Goal: Information Seeking & Learning: Learn about a topic

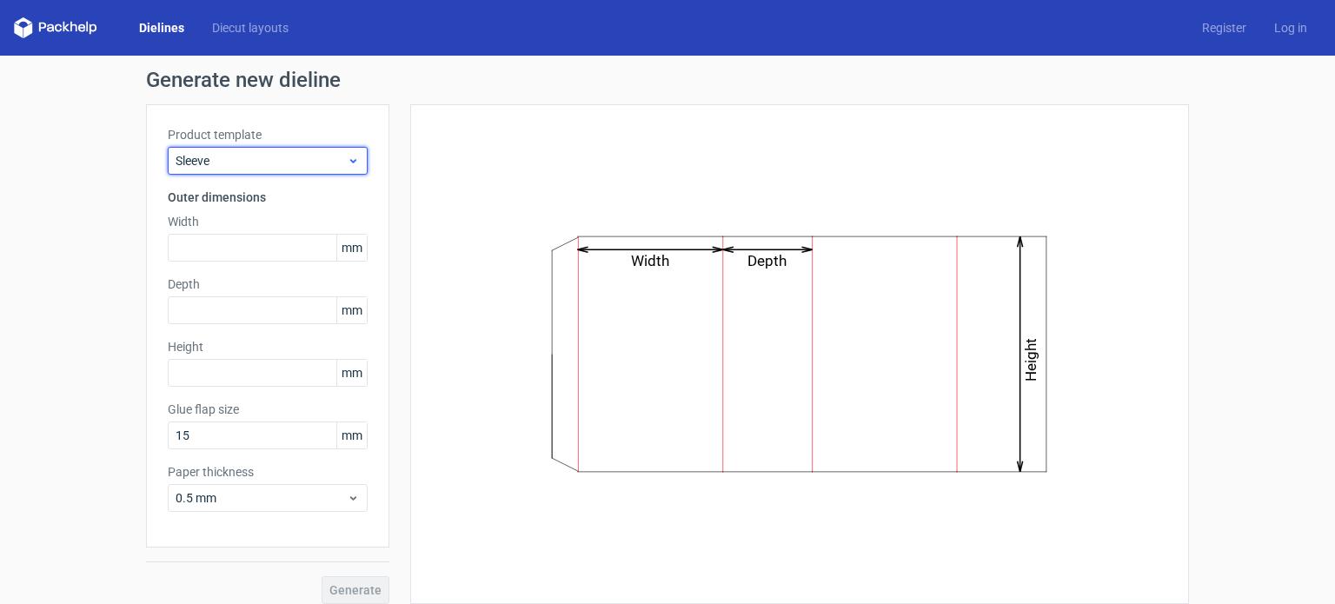
click at [347, 154] on icon at bounding box center [353, 161] width 13 height 14
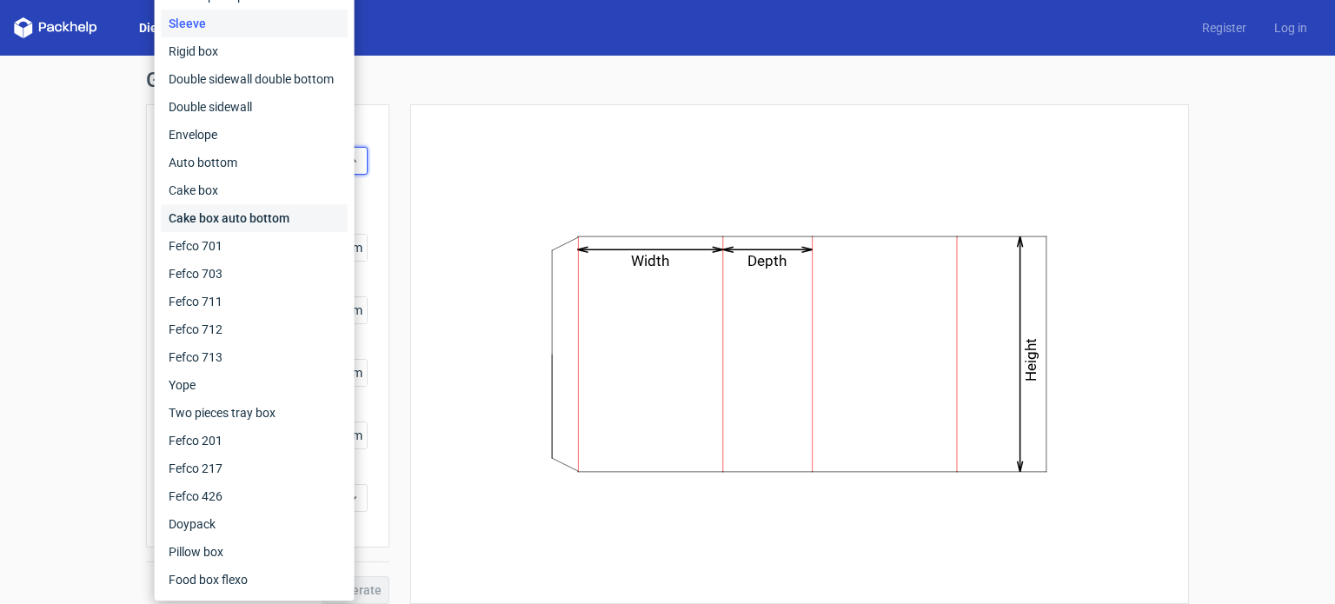
click at [273, 223] on div "Cake box auto bottom" at bounding box center [255, 218] width 186 height 28
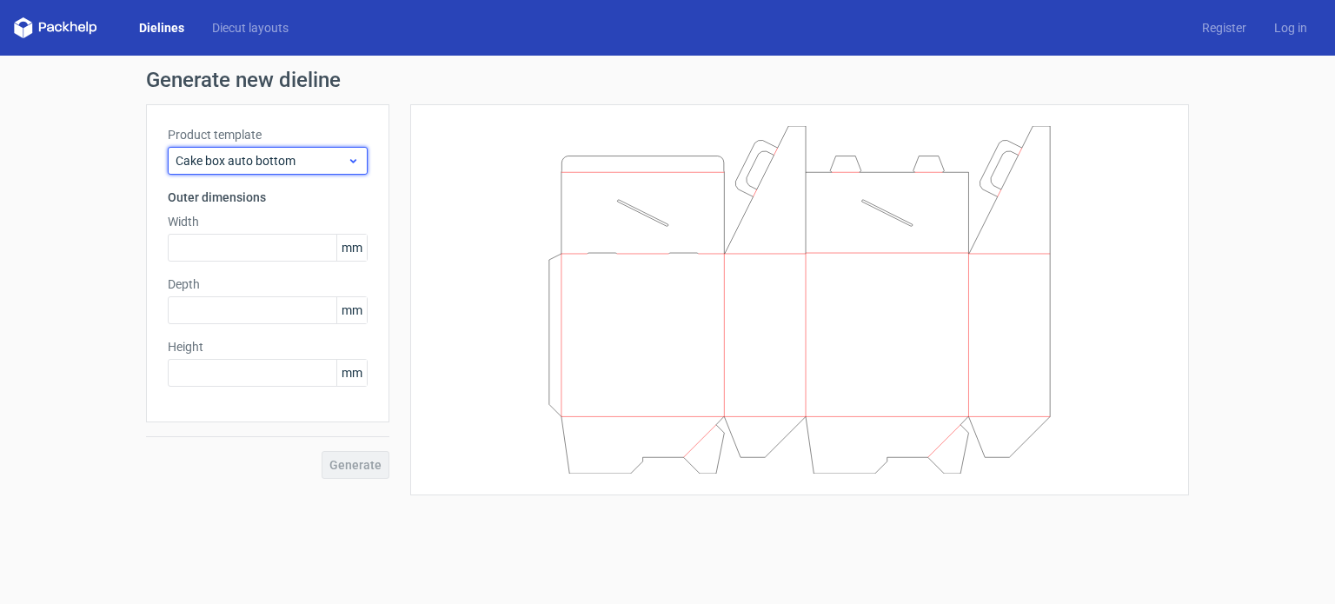
click at [343, 159] on span "Cake box auto bottom" at bounding box center [261, 160] width 171 height 17
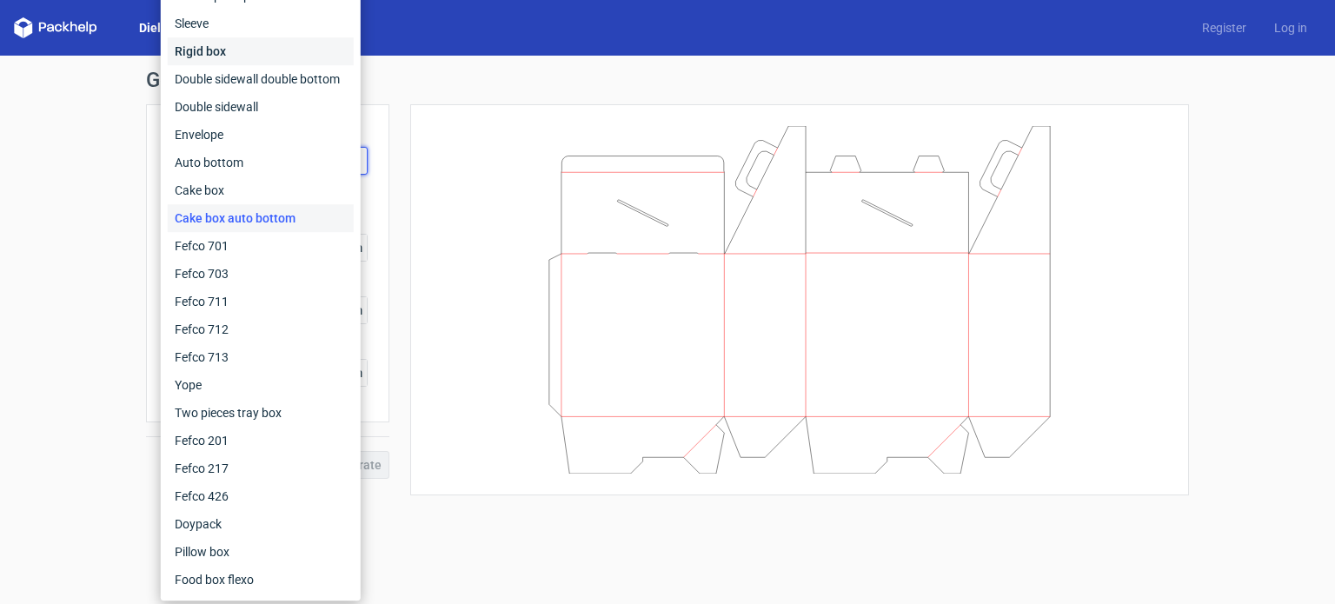
click at [243, 44] on div "Rigid box" at bounding box center [261, 51] width 186 height 28
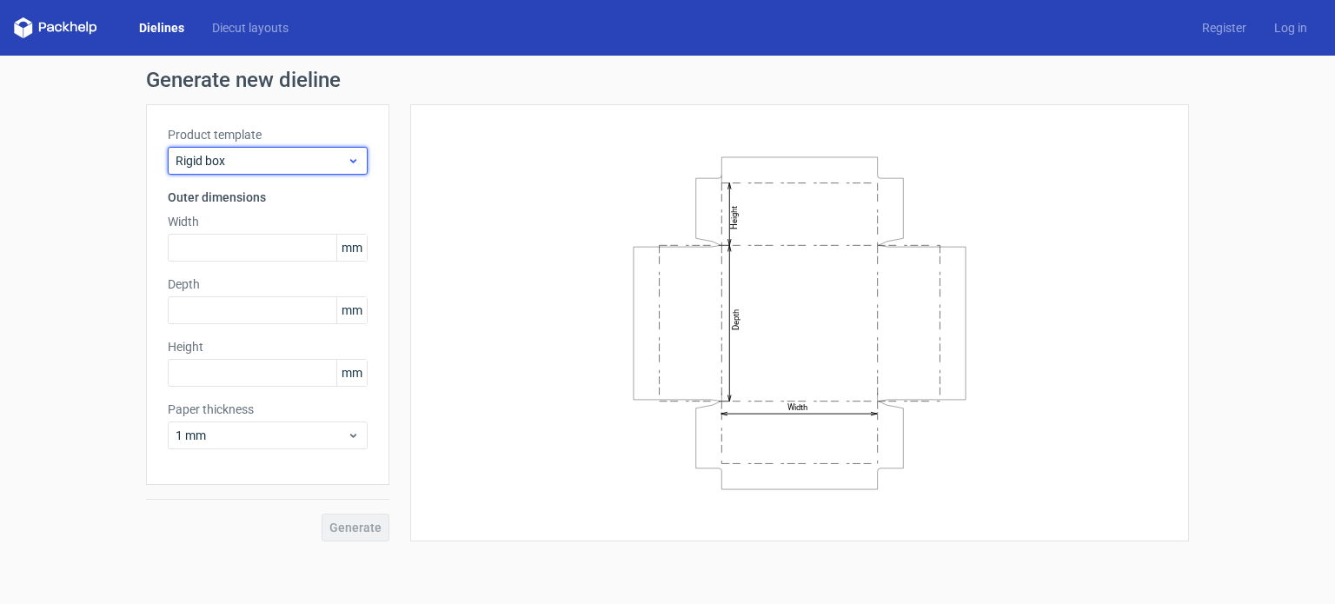
click at [335, 161] on span "Rigid box" at bounding box center [261, 160] width 171 height 17
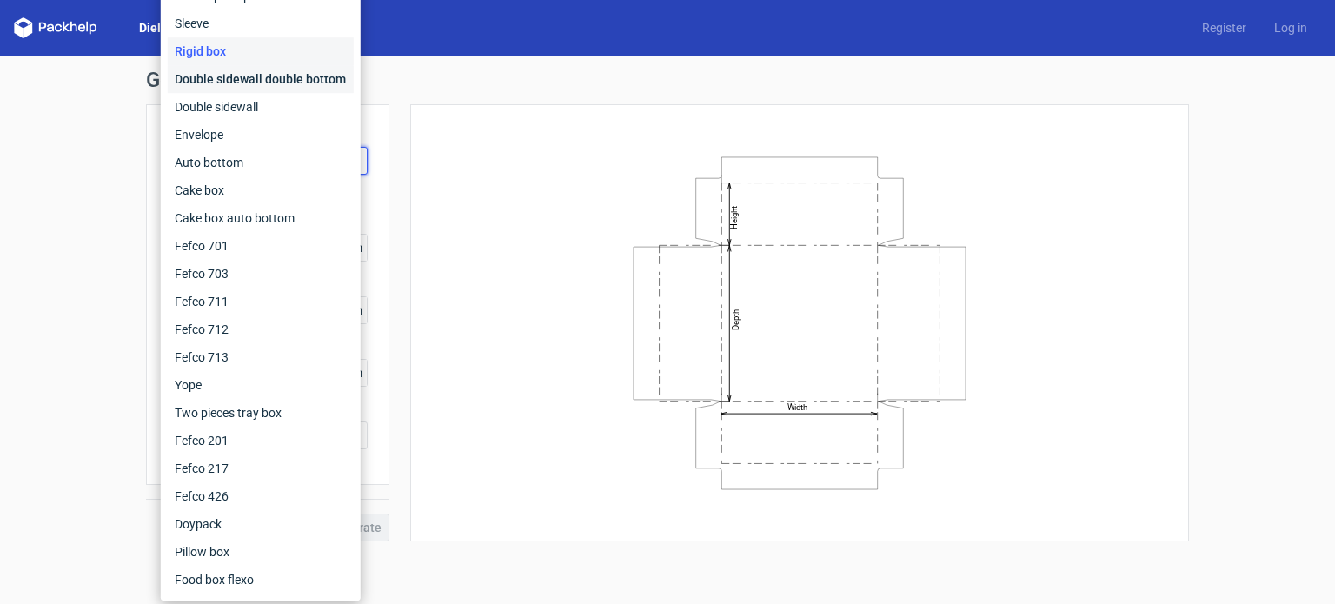
click at [285, 79] on div "Double sidewall double bottom" at bounding box center [261, 79] width 186 height 28
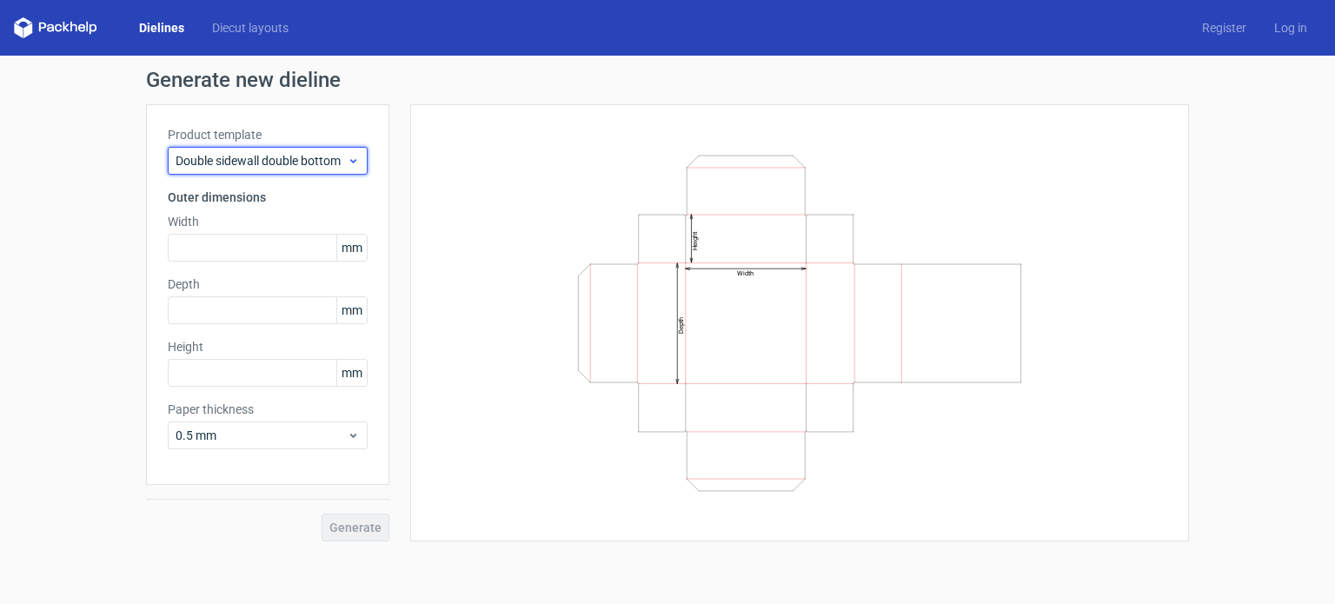
click at [251, 156] on span "Double sidewall double bottom" at bounding box center [261, 160] width 171 height 17
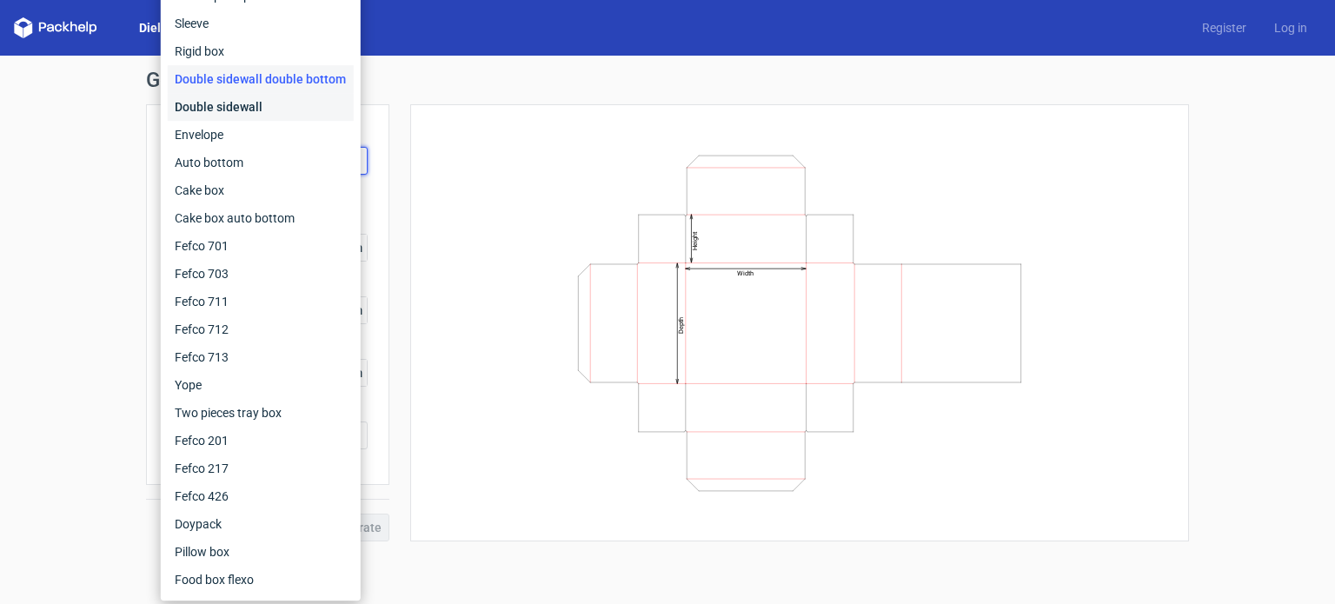
click at [238, 109] on div "Double sidewall" at bounding box center [261, 107] width 186 height 28
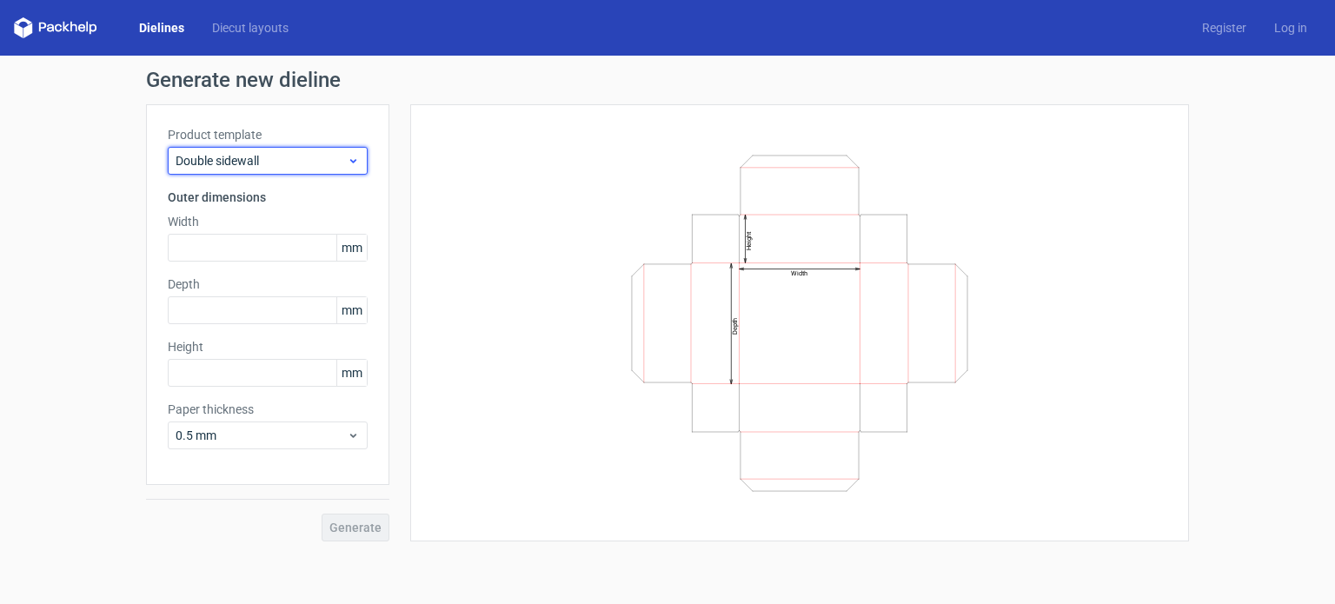
click at [232, 154] on span "Double sidewall" at bounding box center [261, 160] width 171 height 17
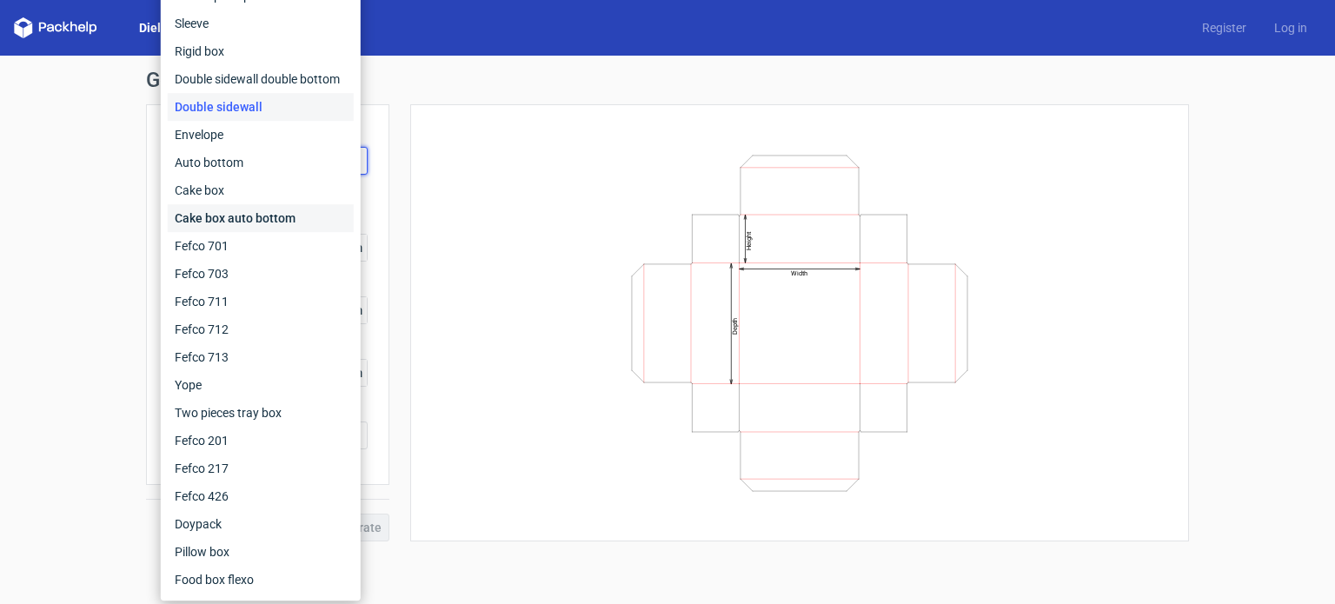
click at [242, 211] on div "Cake box auto bottom" at bounding box center [261, 218] width 186 height 28
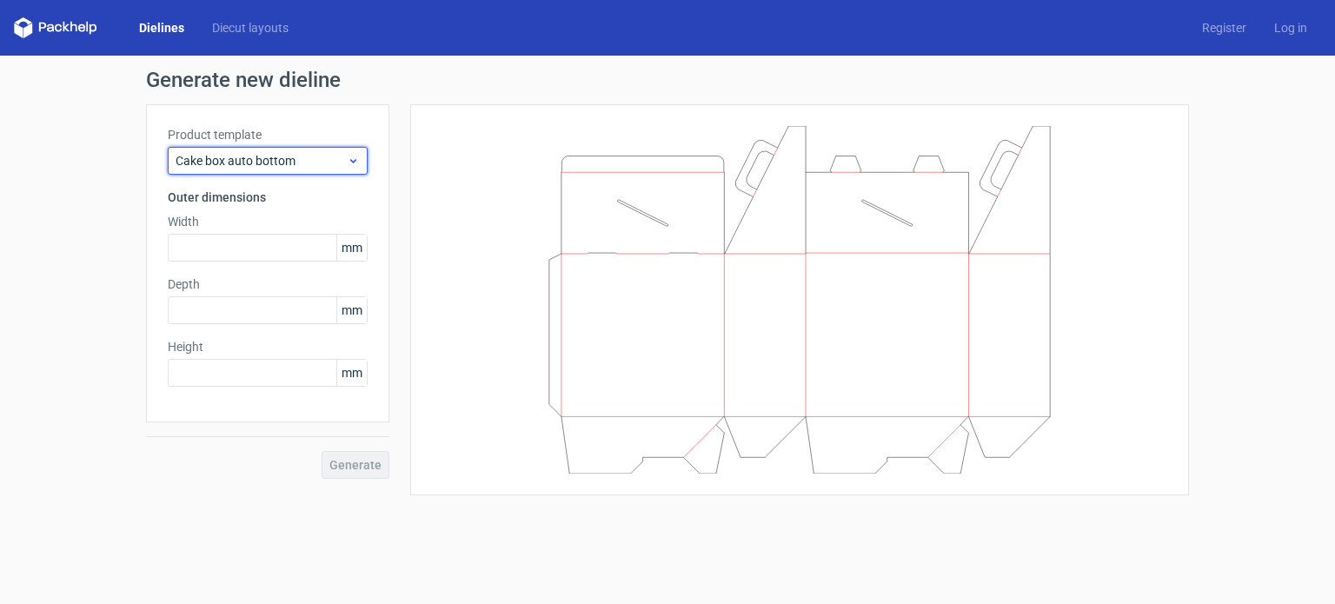
click at [249, 150] on div "Cake box auto bottom" at bounding box center [268, 161] width 200 height 28
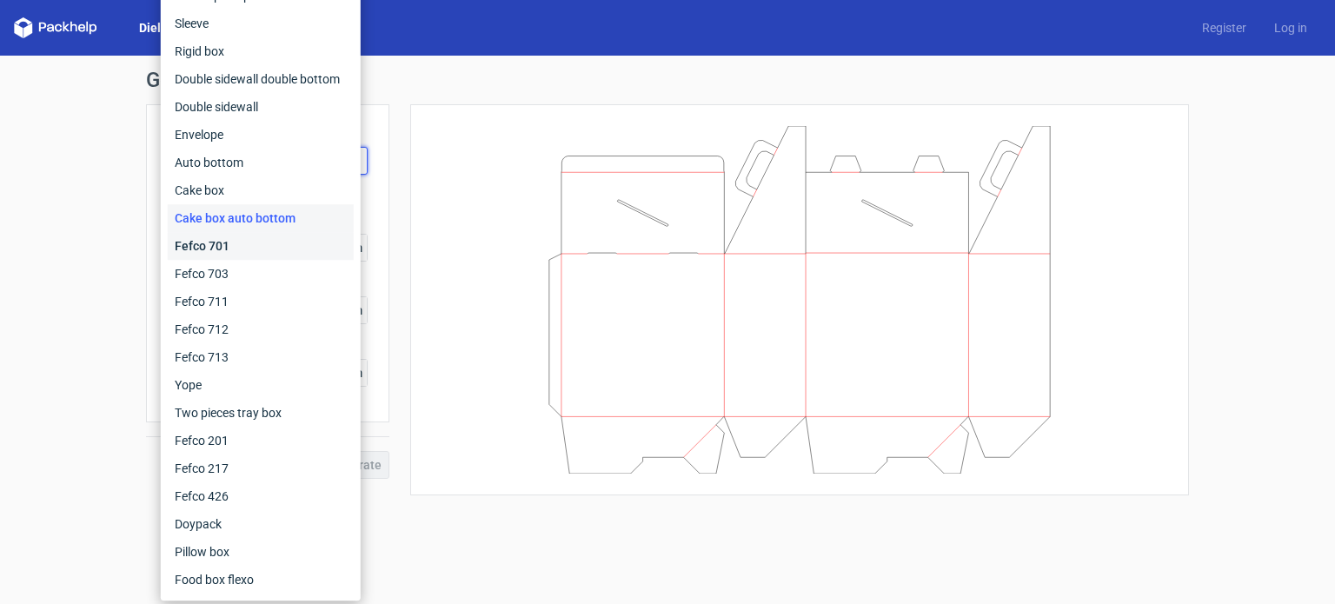
click at [245, 242] on div "Fefco 701" at bounding box center [261, 246] width 186 height 28
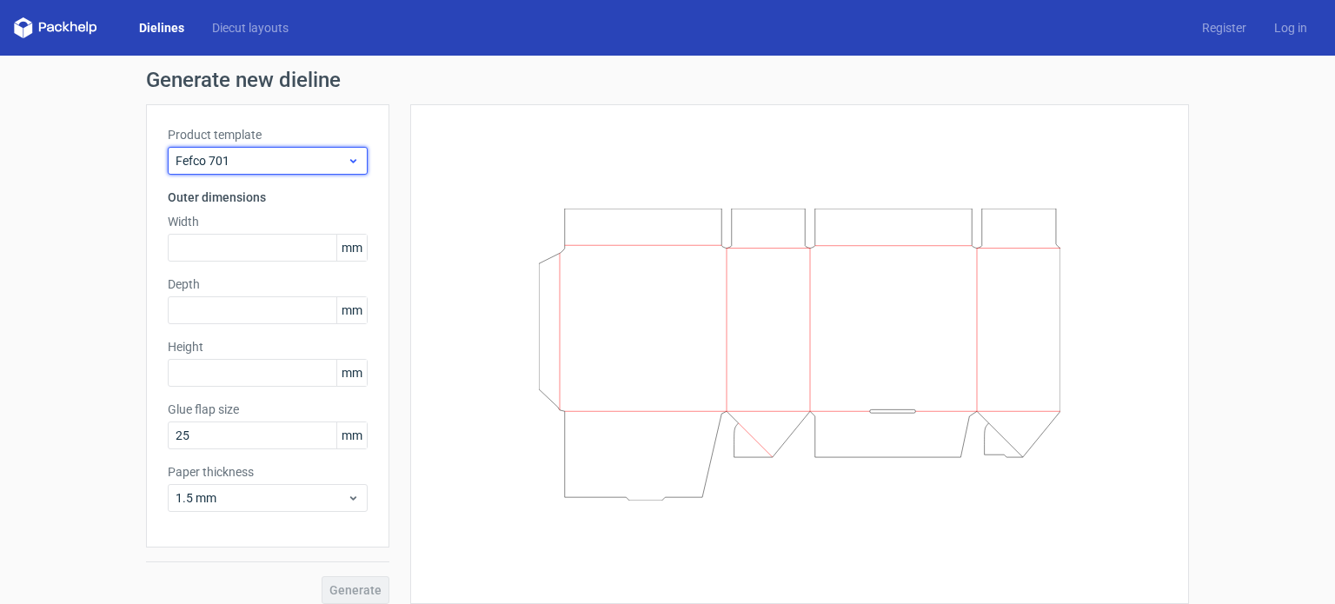
click at [255, 163] on span "Fefco 701" at bounding box center [261, 160] width 171 height 17
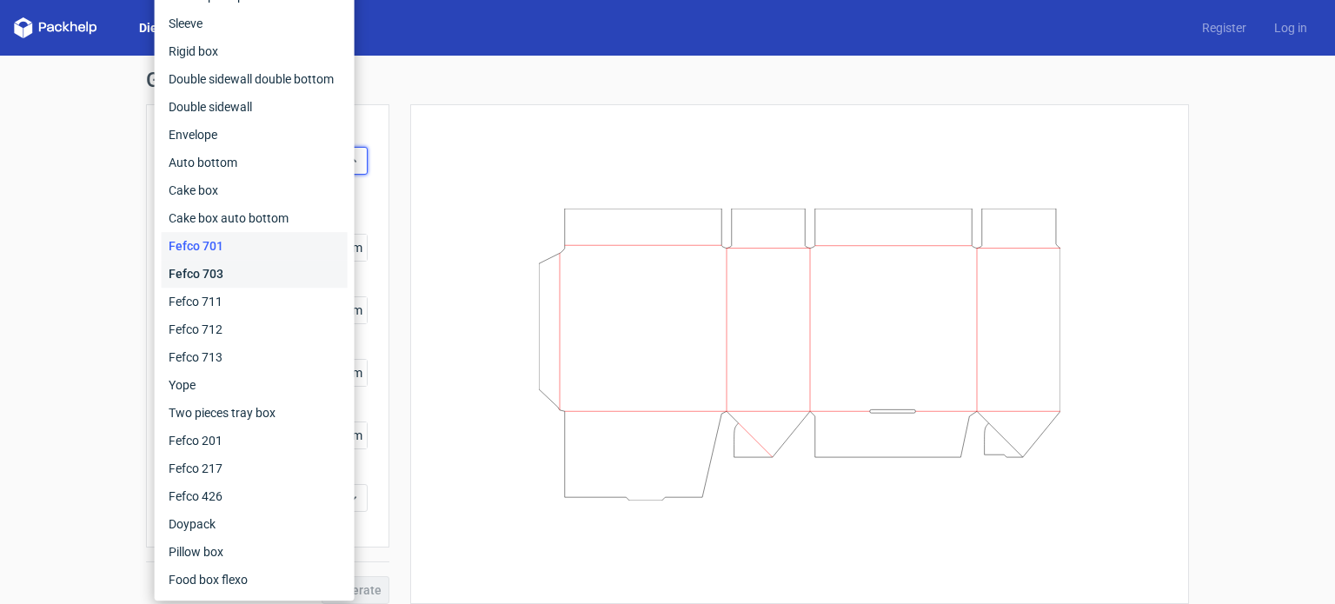
click at [233, 276] on div "Fefco 703" at bounding box center [255, 274] width 186 height 28
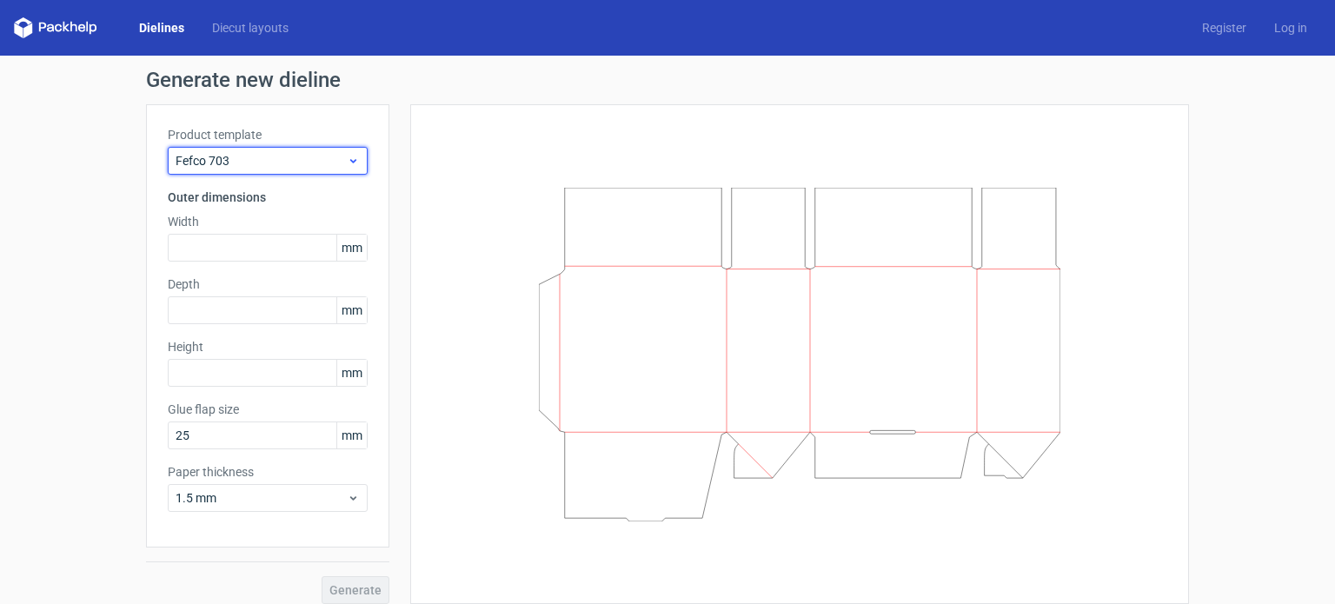
click at [247, 159] on span "Fefco 703" at bounding box center [261, 160] width 171 height 17
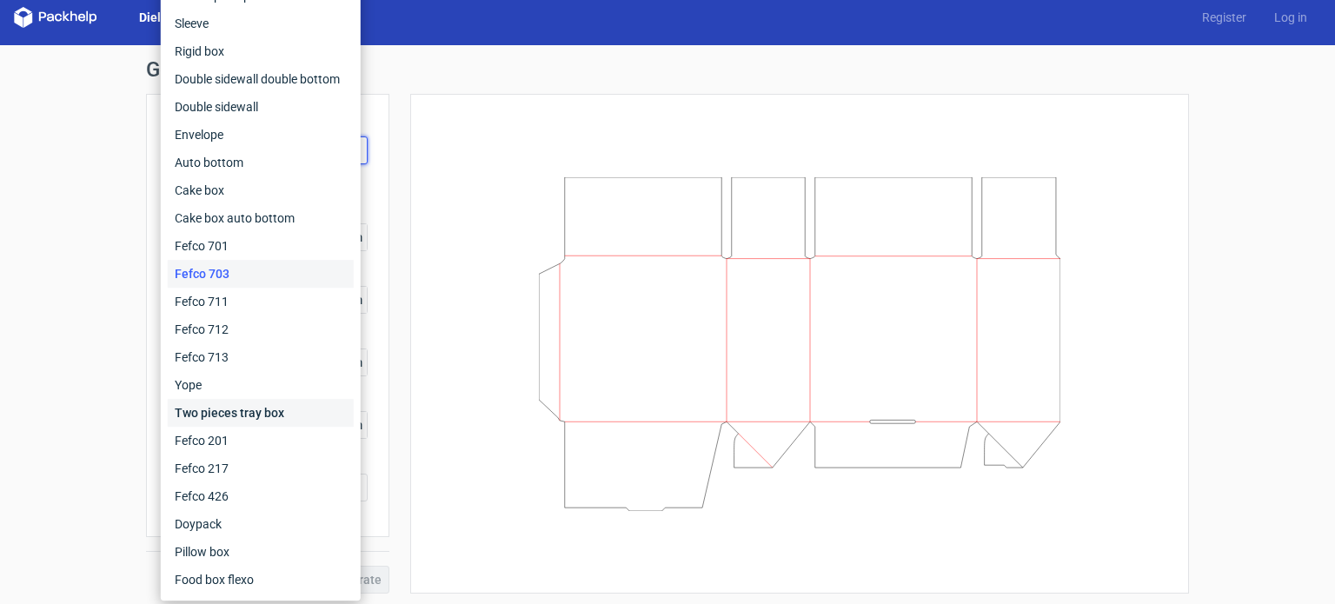
scroll to position [13, 0]
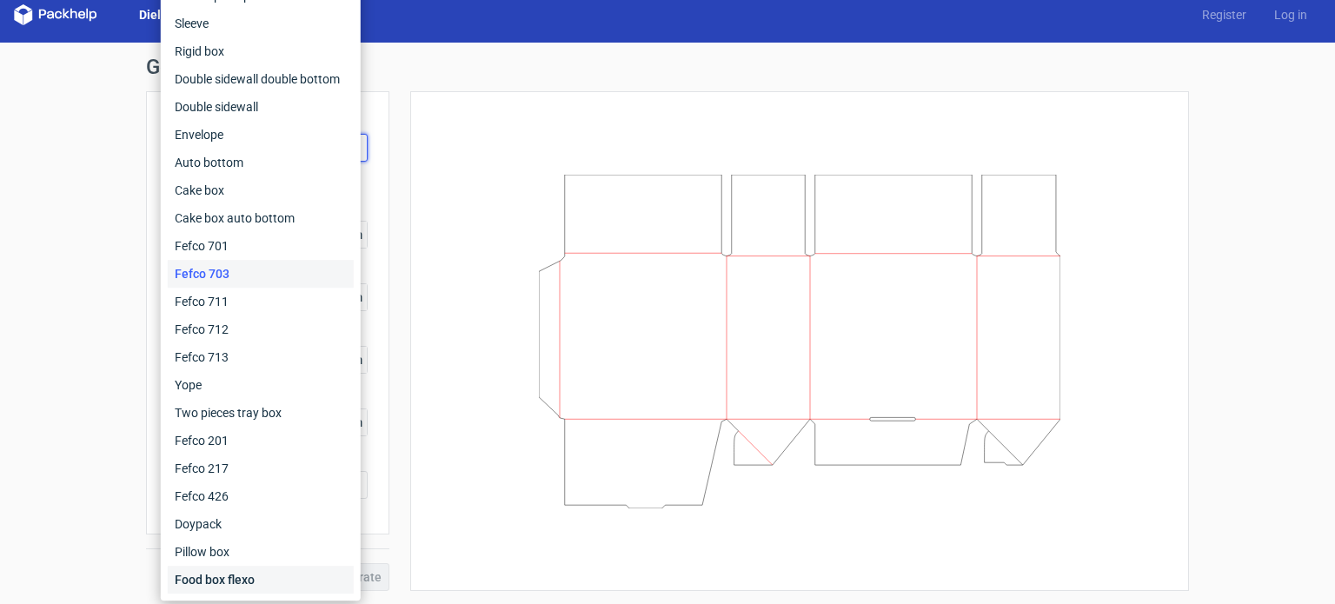
click at [240, 573] on div "Food box flexo" at bounding box center [261, 580] width 186 height 28
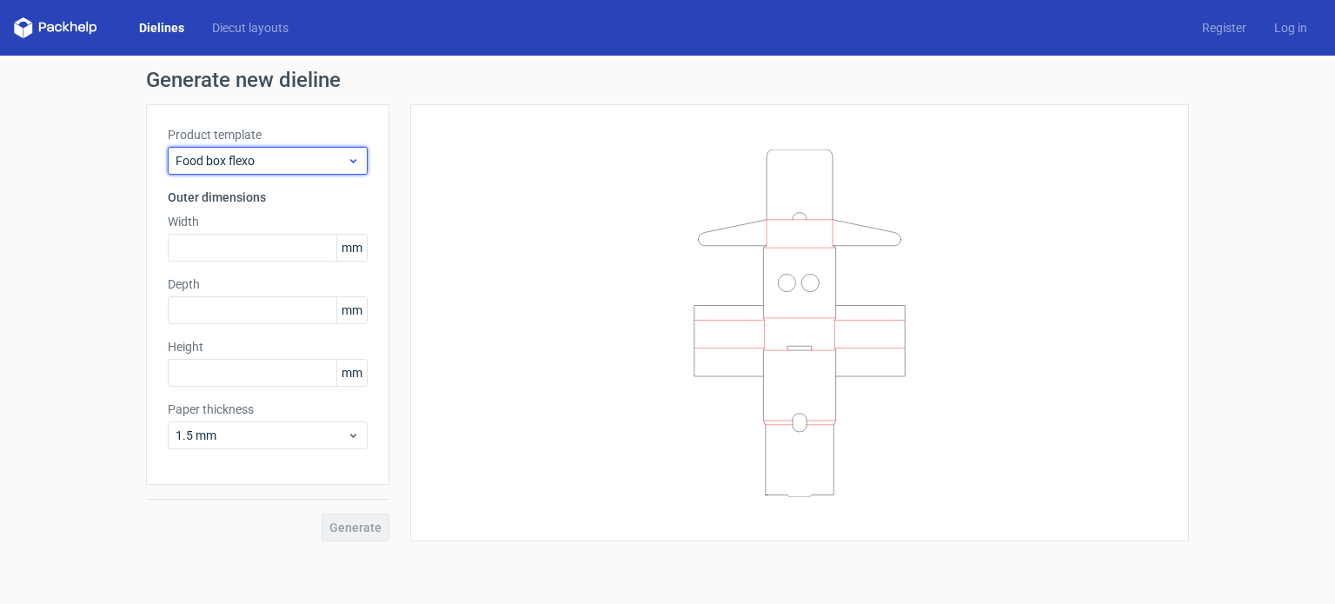
click at [285, 163] on span "Food box flexo" at bounding box center [261, 160] width 171 height 17
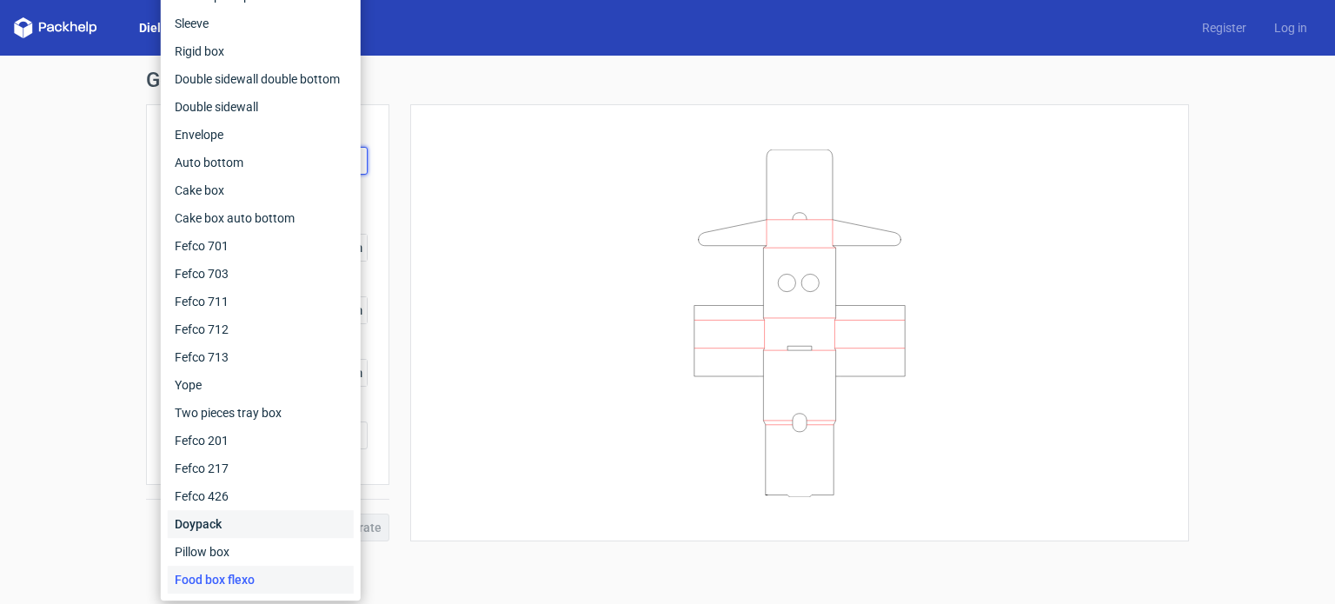
click at [248, 524] on div "Doypack" at bounding box center [261, 524] width 186 height 28
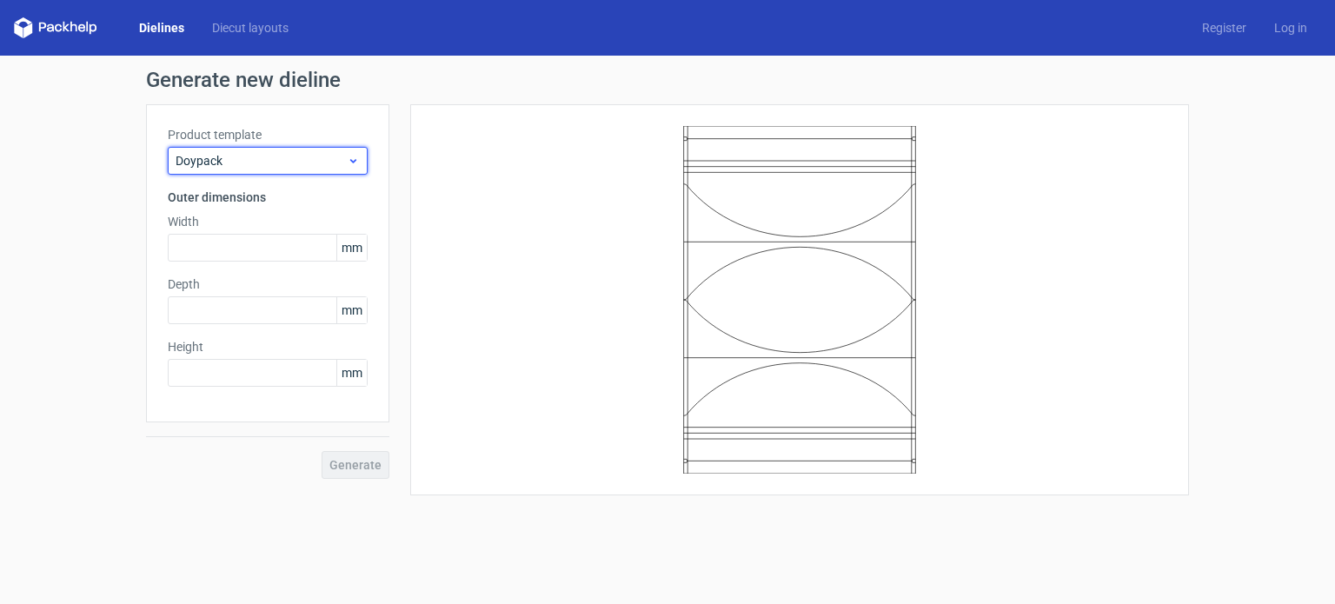
click at [320, 166] on span "Doypack" at bounding box center [261, 160] width 171 height 17
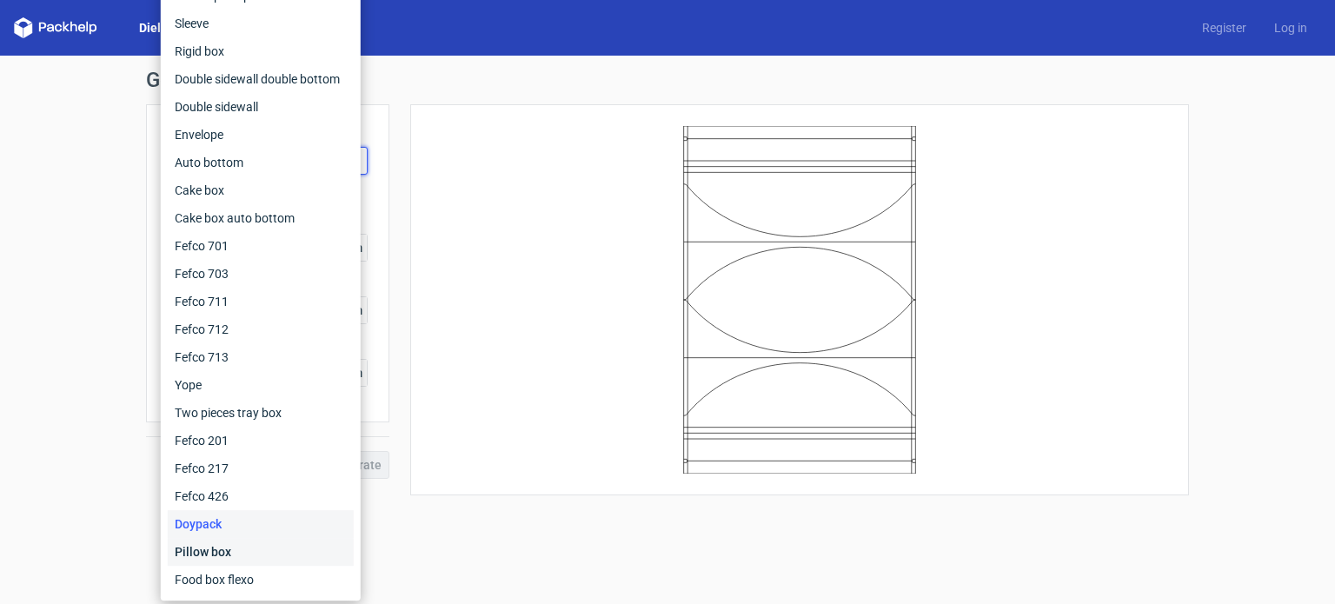
click at [268, 557] on div "Pillow box" at bounding box center [261, 552] width 186 height 28
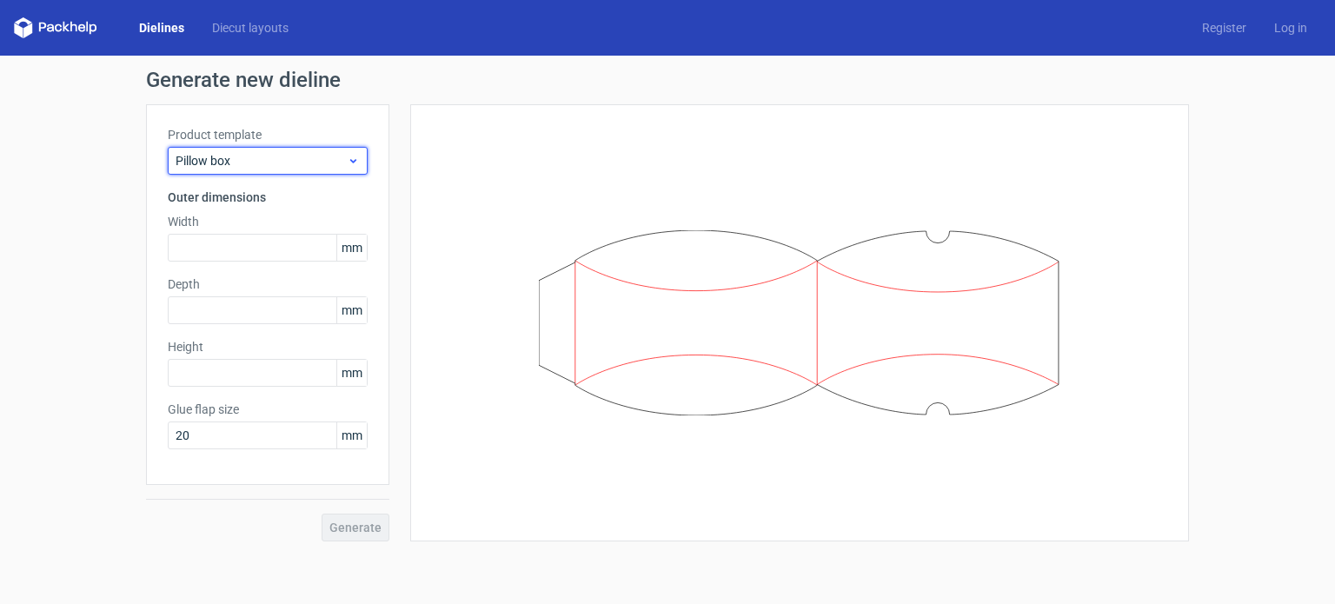
click at [287, 157] on span "Pillow box" at bounding box center [261, 160] width 171 height 17
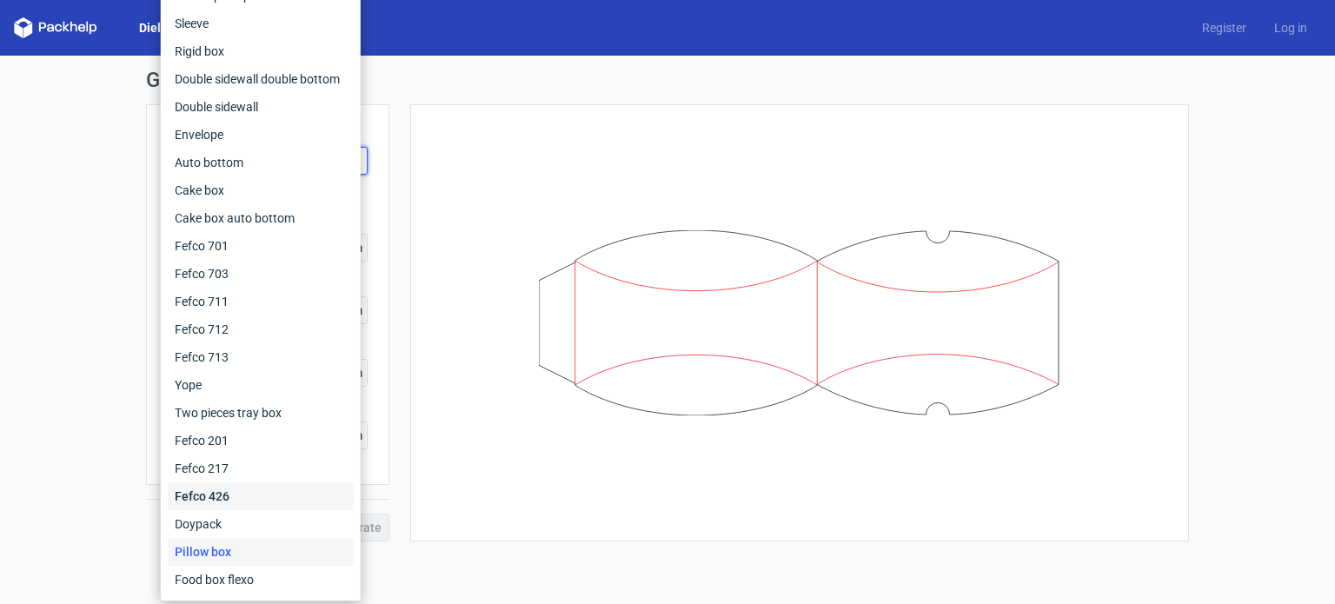
click at [229, 496] on div "Fefco 426" at bounding box center [261, 496] width 186 height 28
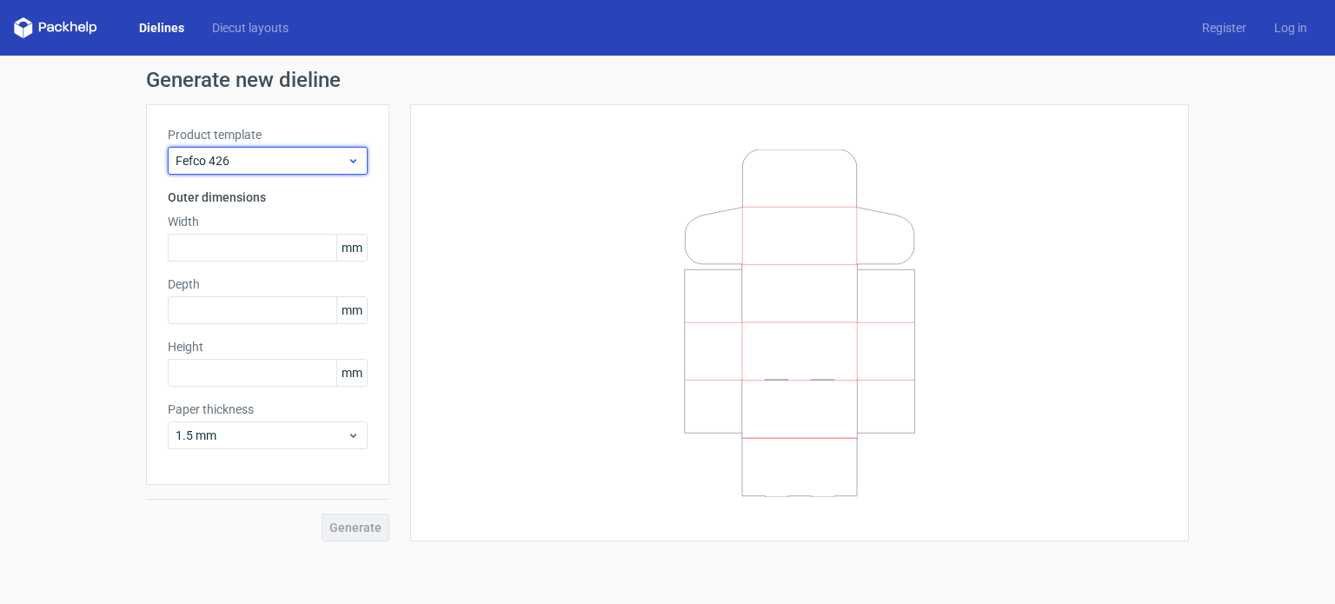
click at [304, 159] on span "Fefco 426" at bounding box center [261, 160] width 171 height 17
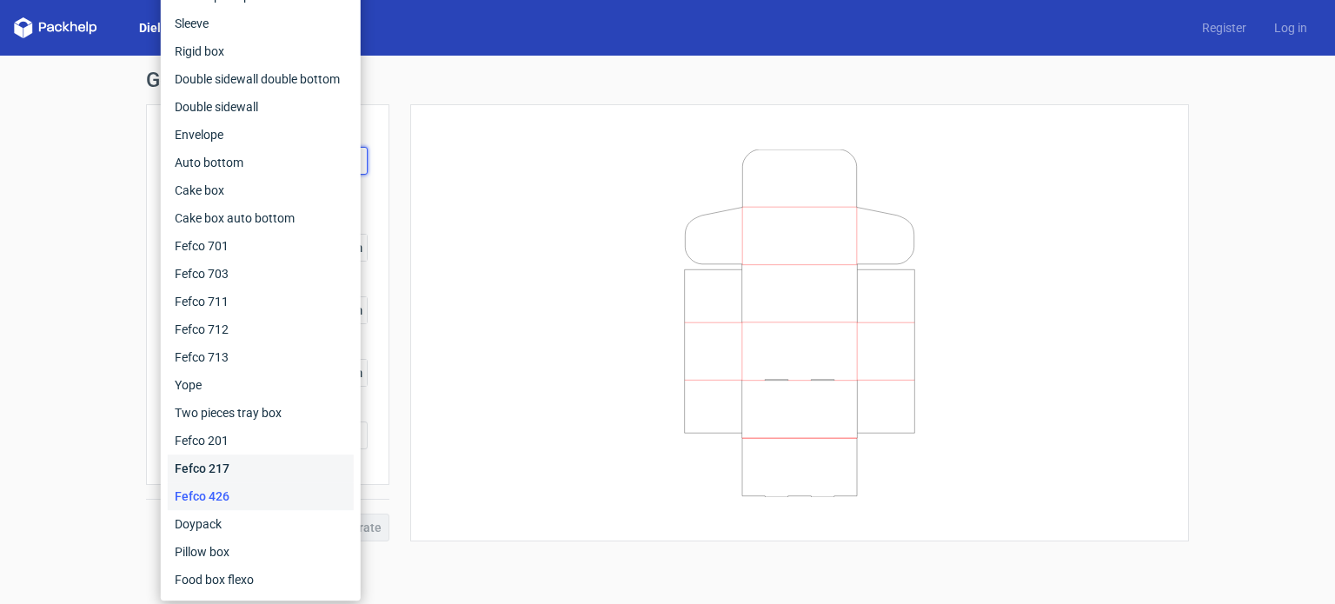
click at [227, 461] on div "Fefco 217" at bounding box center [261, 469] width 186 height 28
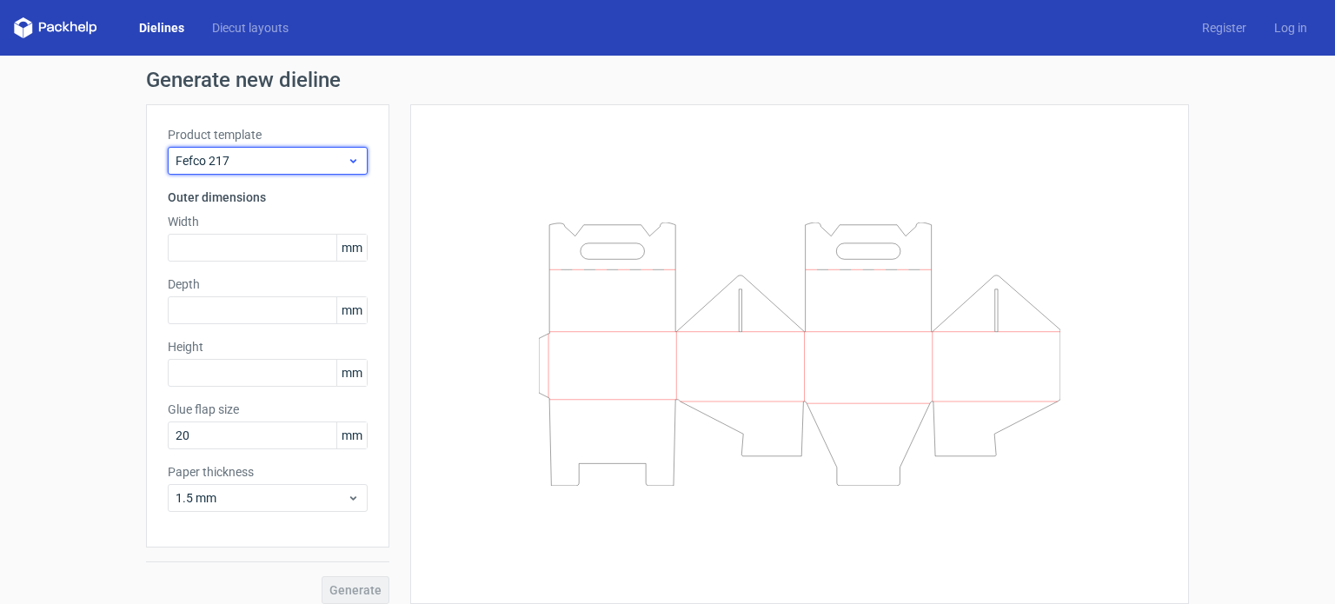
click at [242, 156] on span "Fefco 217" at bounding box center [261, 160] width 171 height 17
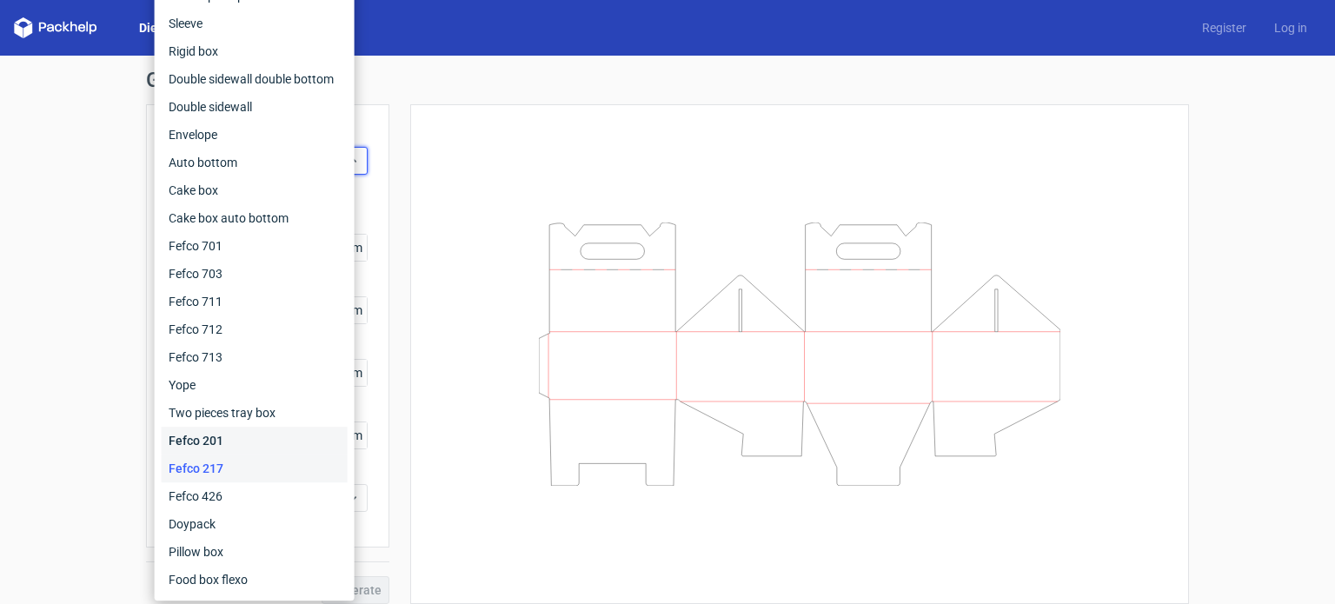
click at [234, 441] on div "Fefco 201" at bounding box center [255, 441] width 186 height 28
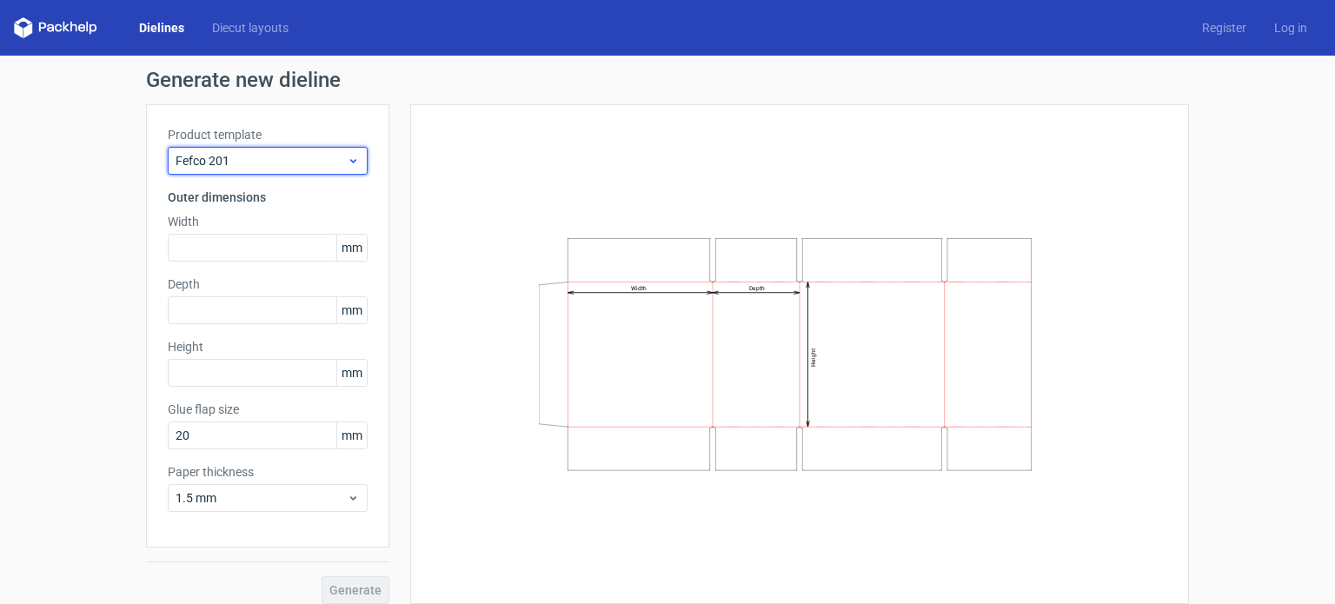
click at [275, 158] on span "Fefco 201" at bounding box center [261, 160] width 171 height 17
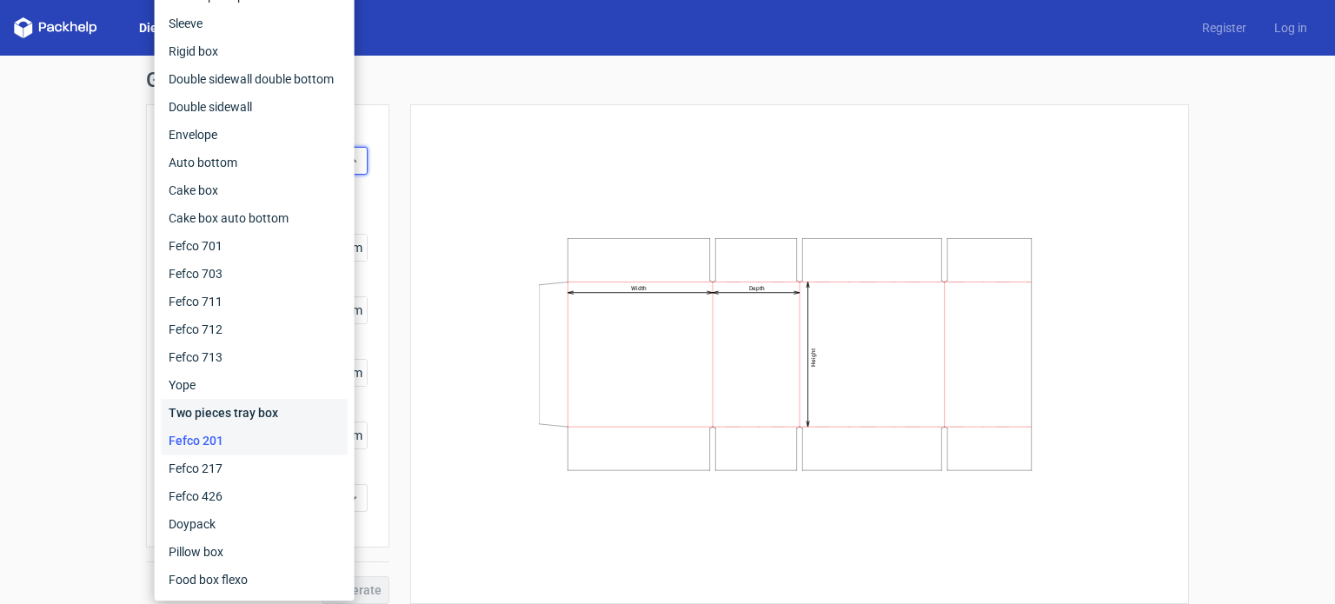
click at [242, 418] on div "Two pieces tray box" at bounding box center [255, 413] width 186 height 28
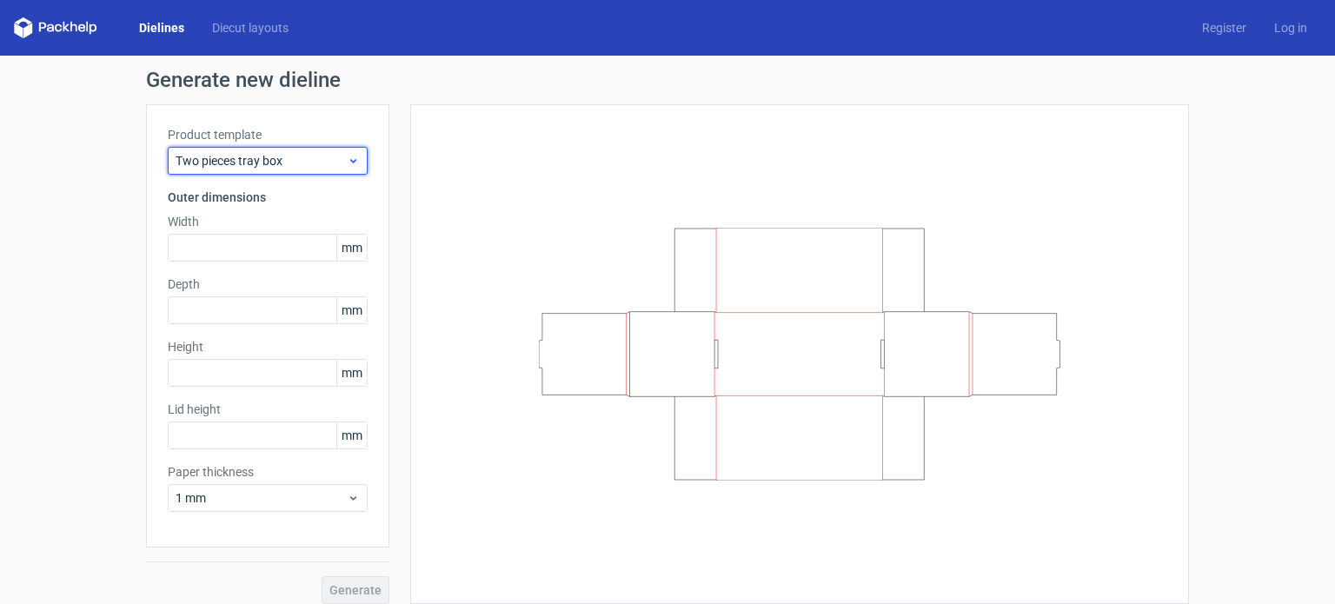
click at [261, 163] on span "Two pieces tray box" at bounding box center [261, 160] width 171 height 17
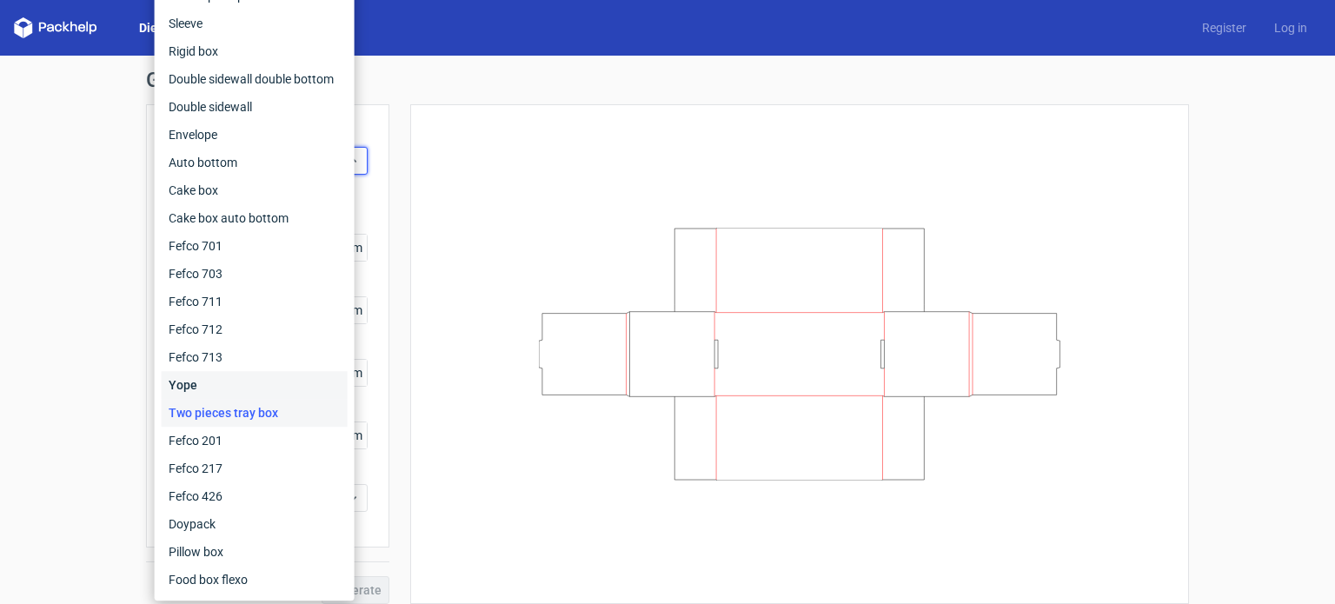
click at [256, 380] on div "Yope" at bounding box center [255, 385] width 186 height 28
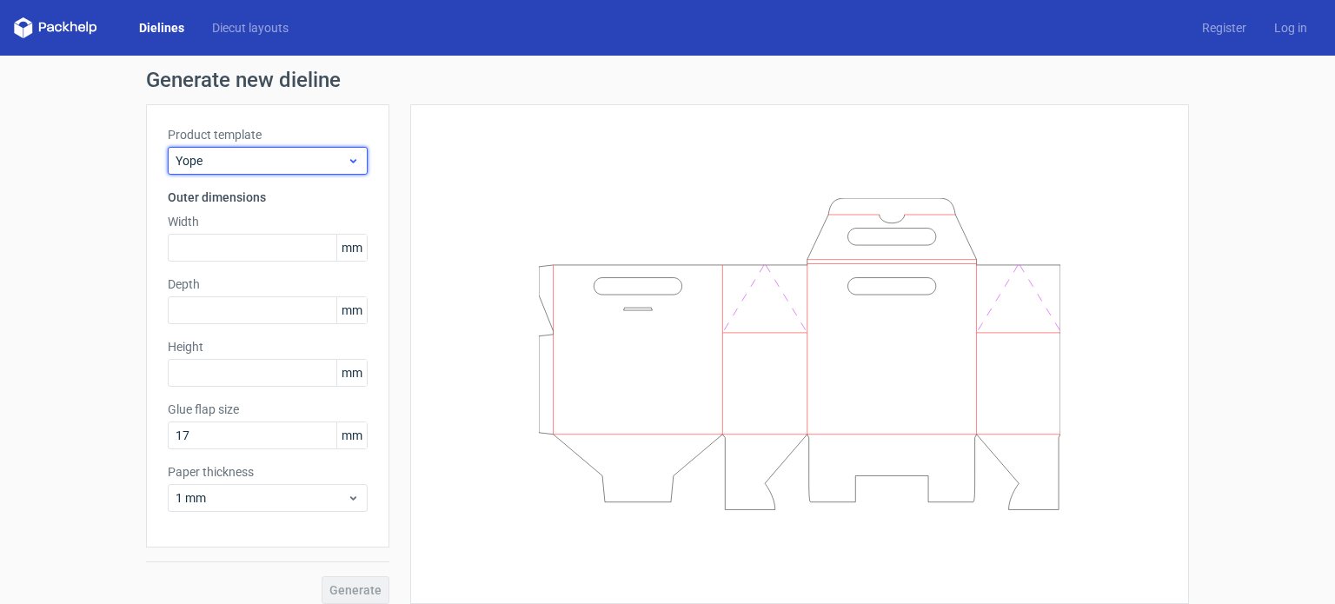
click at [282, 167] on span "Yope" at bounding box center [261, 160] width 171 height 17
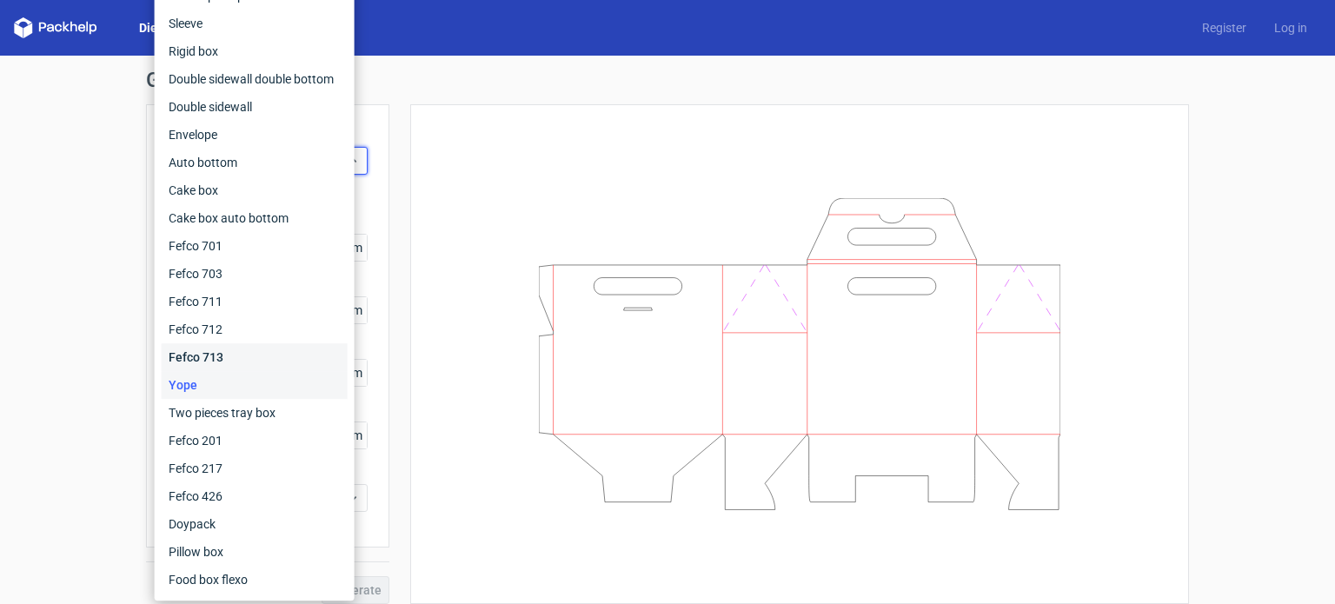
click at [264, 351] on div "Fefco 713" at bounding box center [255, 357] width 186 height 28
